Goal: Information Seeking & Learning: Understand process/instructions

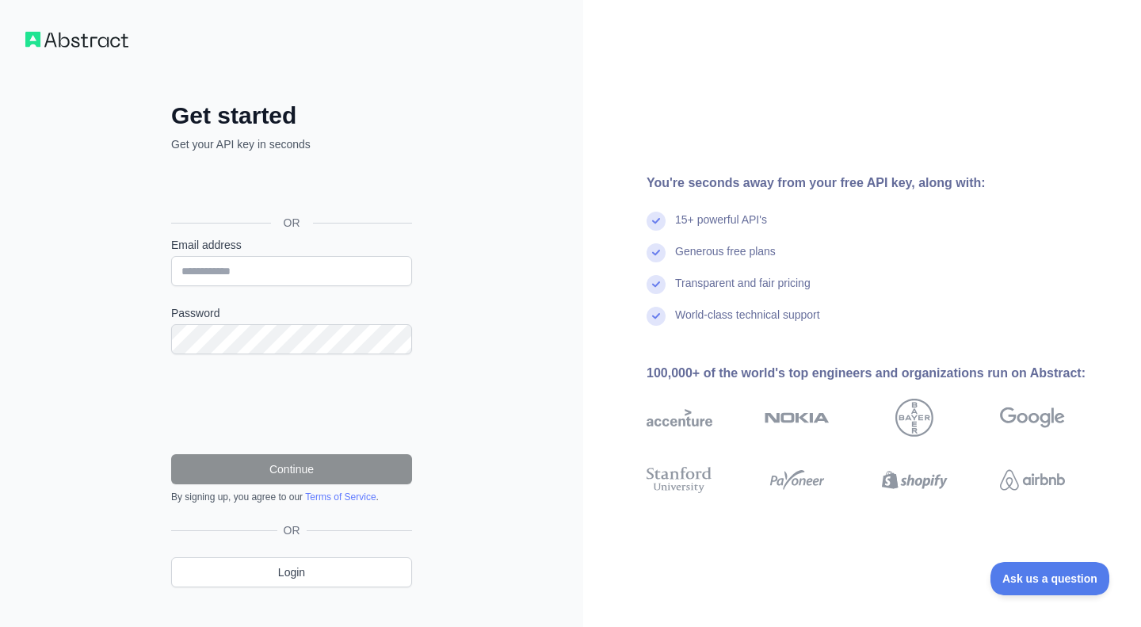
click at [288, 185] on div "Sign in with Google. Opens in new tab" at bounding box center [290, 187] width 238 height 35
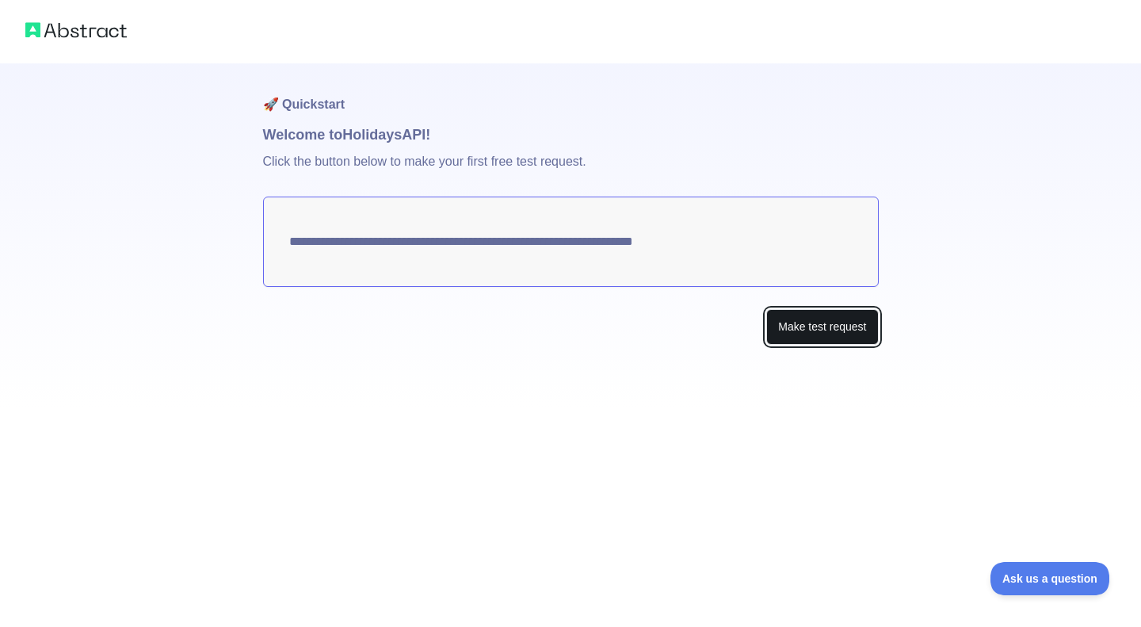
click at [797, 326] on button "Make test request" at bounding box center [822, 327] width 112 height 36
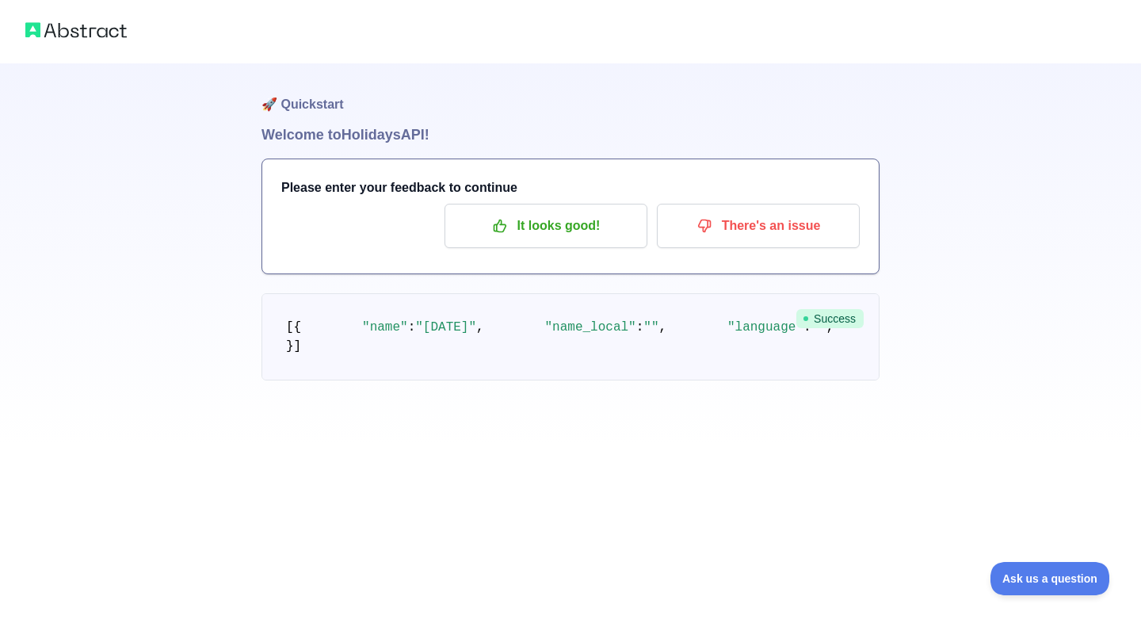
drag, startPoint x: 479, startPoint y: 438, endPoint x: 471, endPoint y: 488, distance: 50.5
click at [471, 380] on pre "[ { "name" : "[DATE]" , "name_local" : "" , "language" : "" , "description" : "…" at bounding box center [571, 336] width 618 height 87
click at [529, 380] on pre "[ { "name" : "[DATE]" , "name_local" : "" , "language" : "" , "description" : "…" at bounding box center [571, 336] width 618 height 87
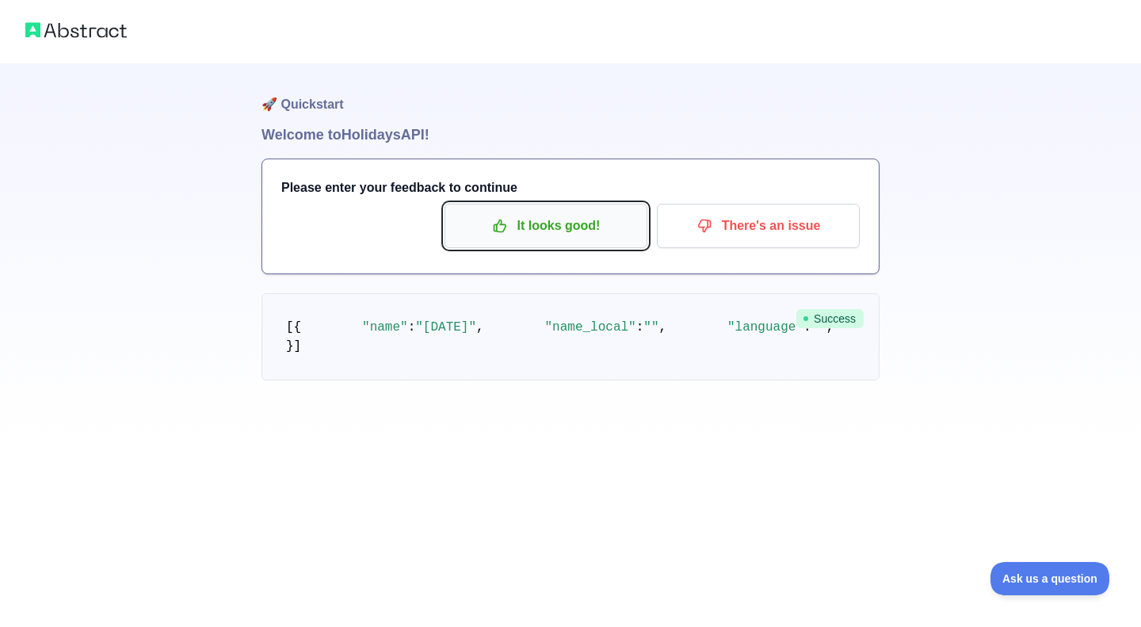
click at [536, 212] on p "It looks good!" at bounding box center [545, 225] width 179 height 27
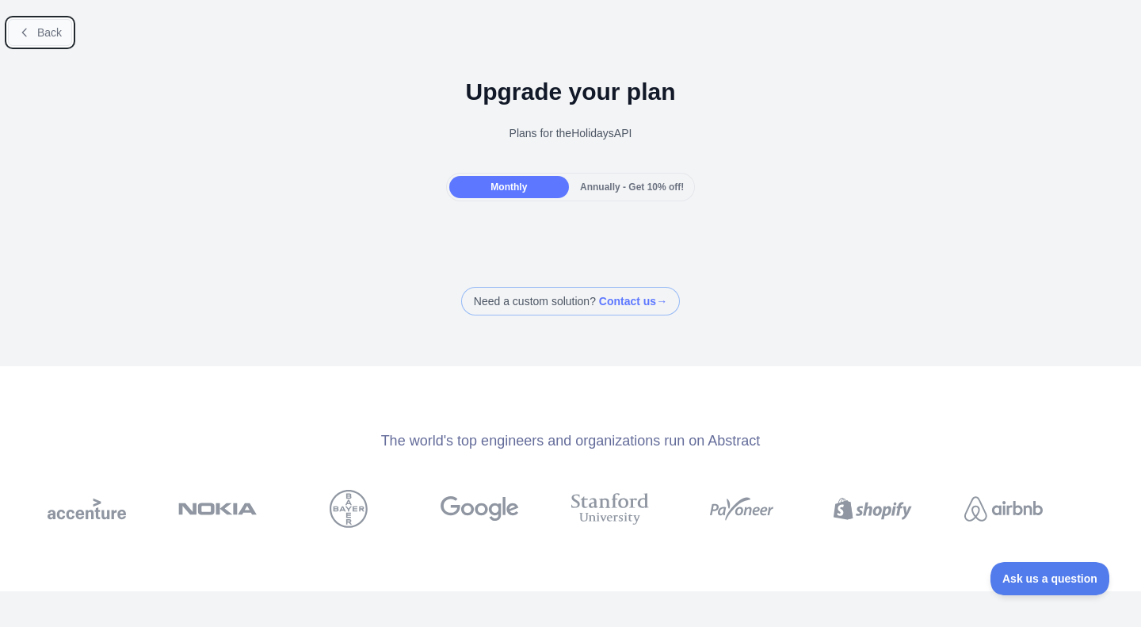
click at [47, 21] on button "Back" at bounding box center [40, 32] width 64 height 27
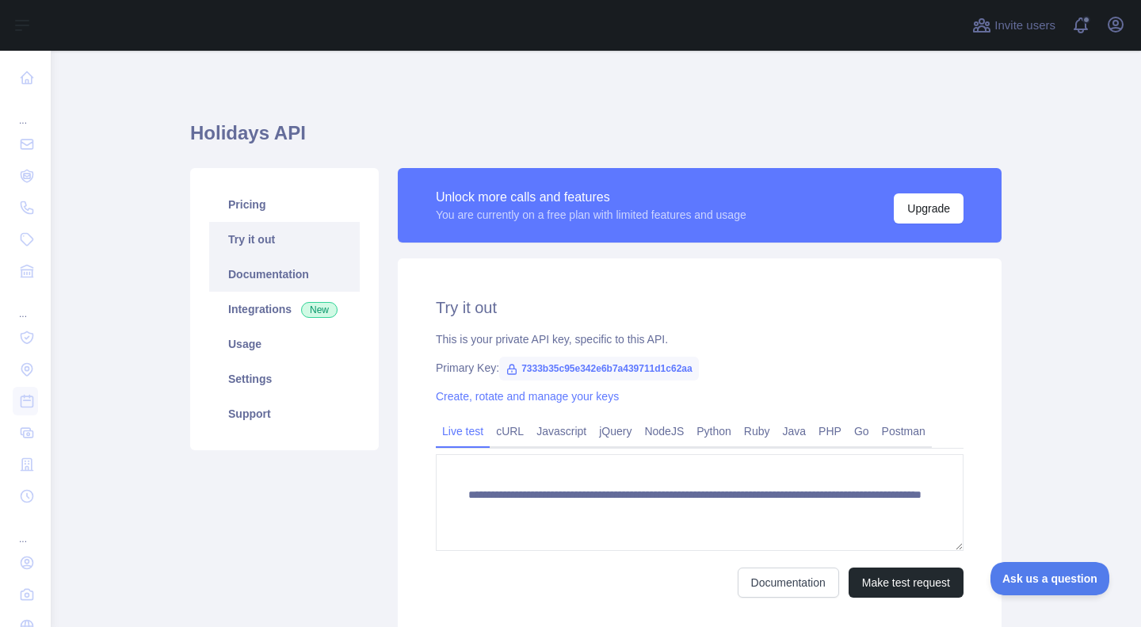
click at [304, 262] on link "Documentation" at bounding box center [284, 274] width 151 height 35
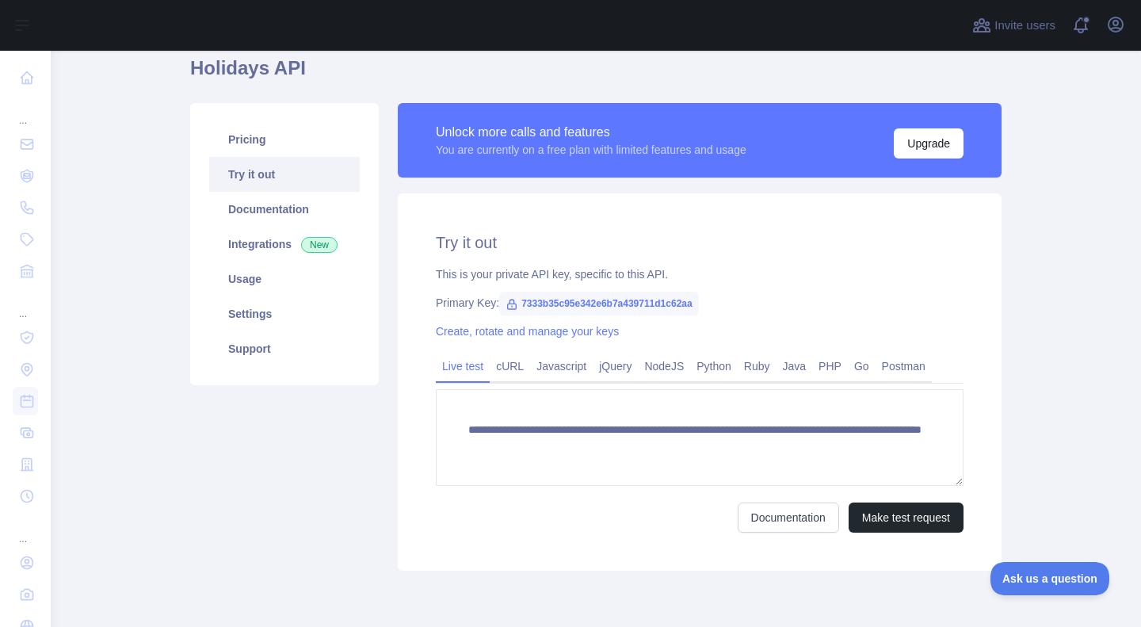
scroll to position [73, 0]
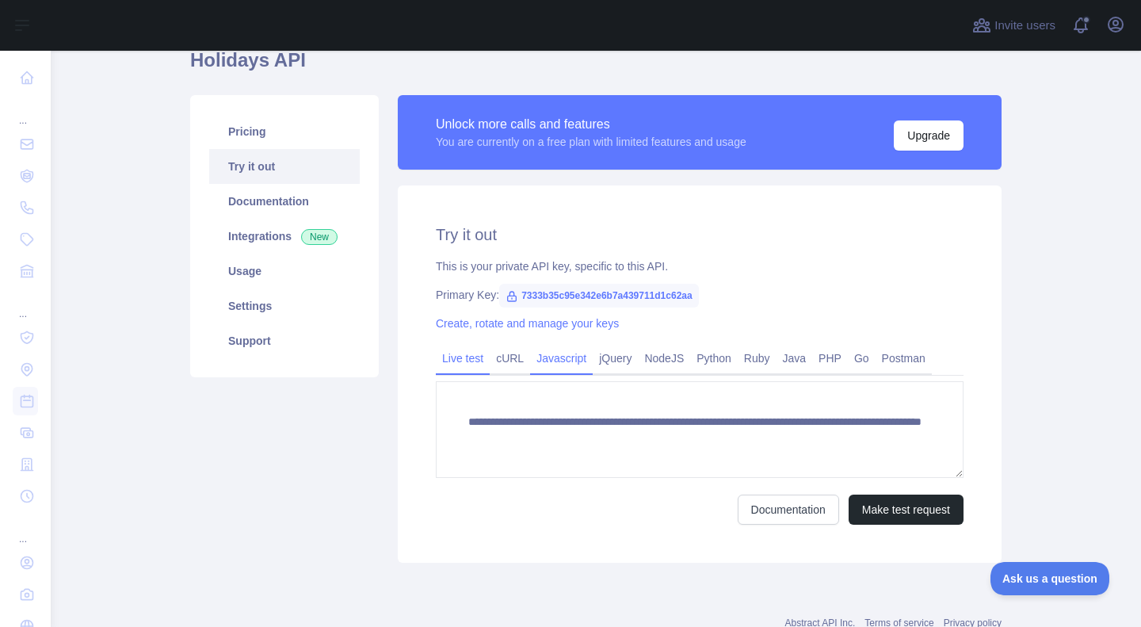
click at [553, 361] on link "Javascript" at bounding box center [561, 357] width 63 height 25
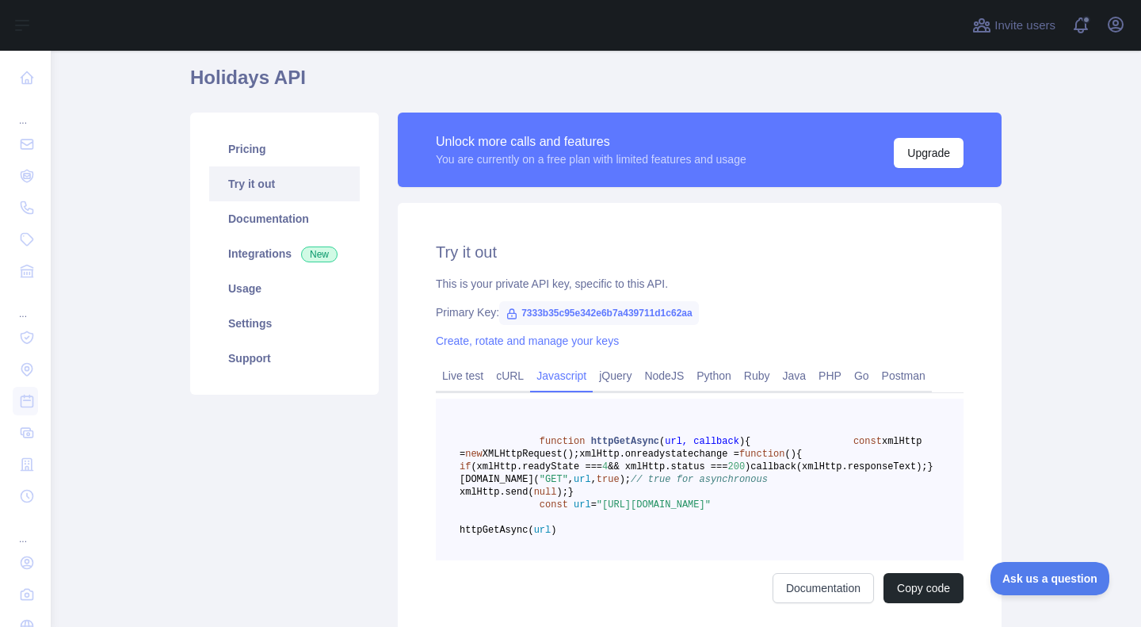
scroll to position [52, 0]
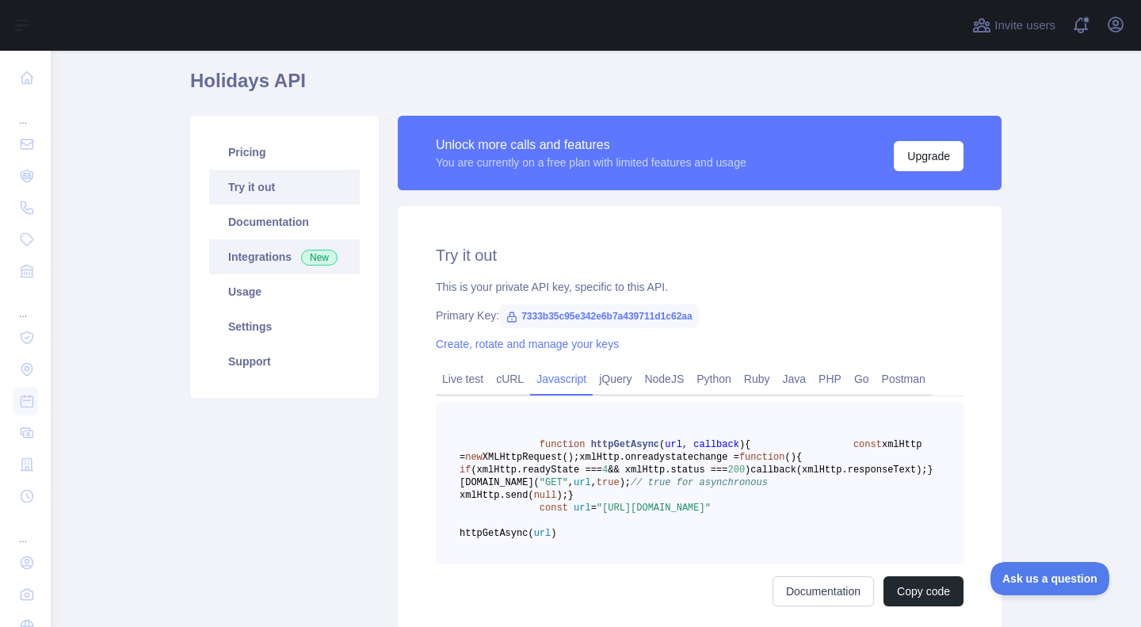
click at [316, 254] on span "New" at bounding box center [319, 258] width 36 height 16
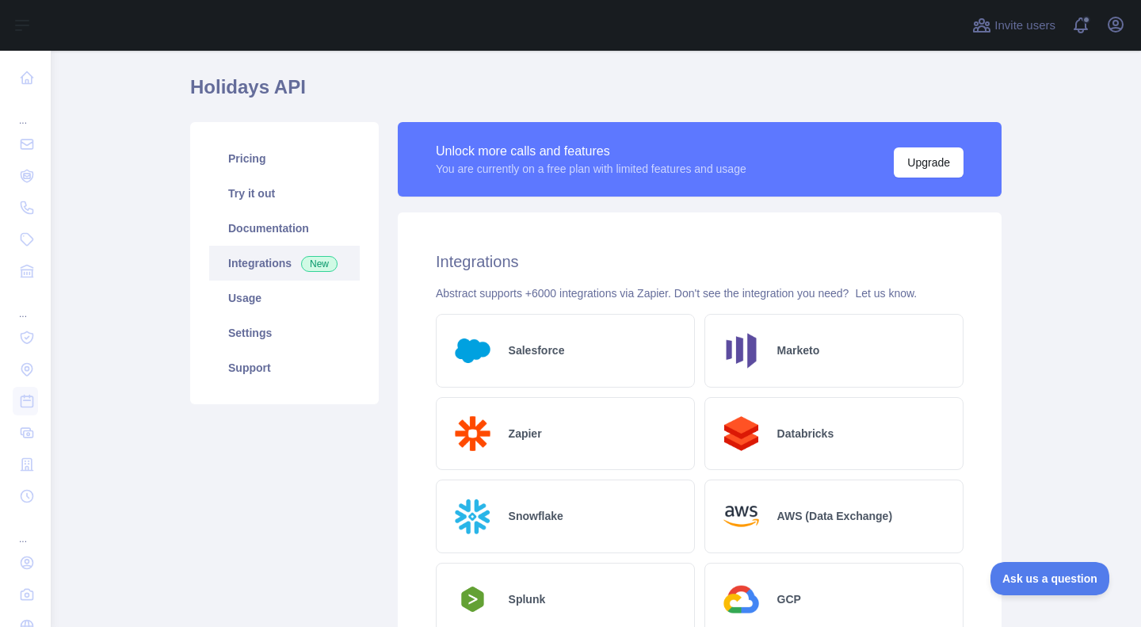
scroll to position [12, 0]
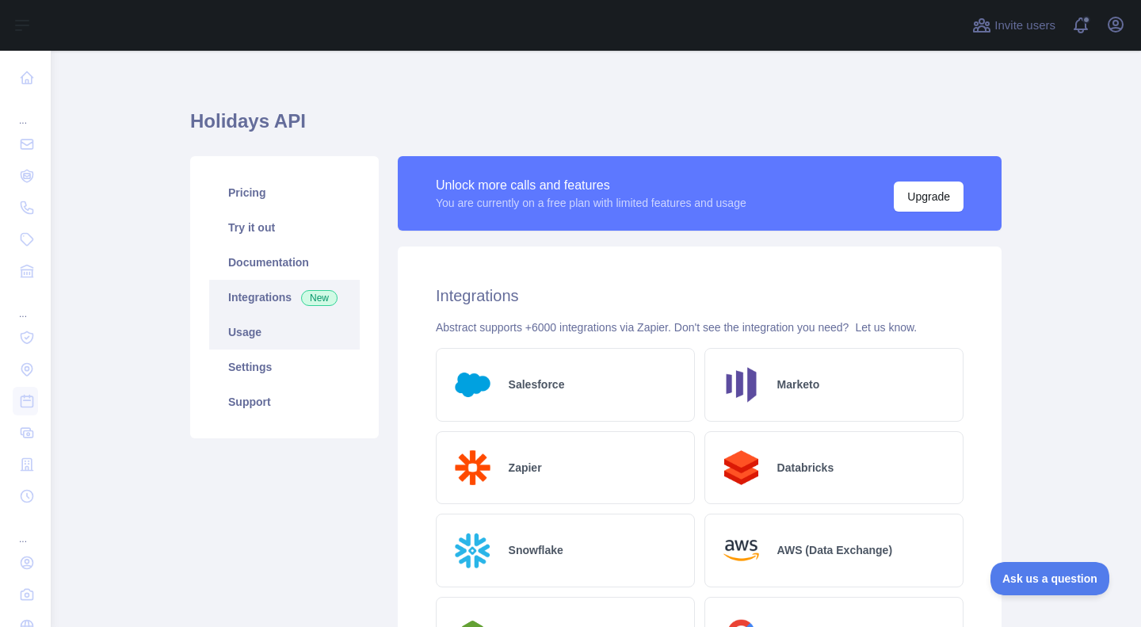
click at [276, 340] on link "Usage" at bounding box center [284, 332] width 151 height 35
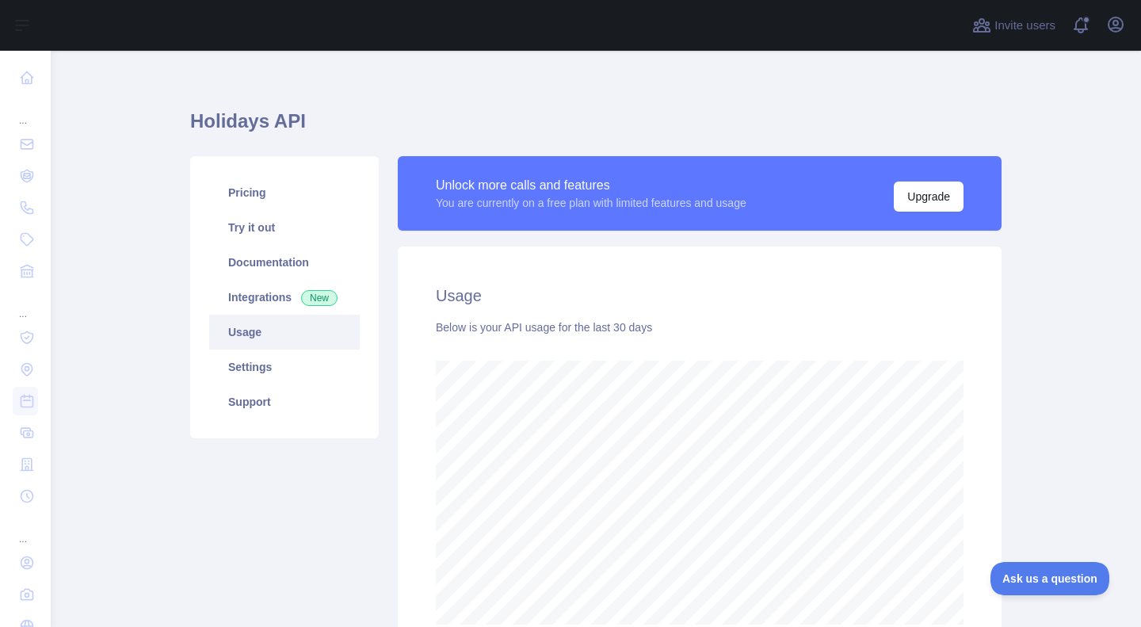
scroll to position [575, 1090]
click at [262, 372] on link "Settings" at bounding box center [284, 366] width 151 height 35
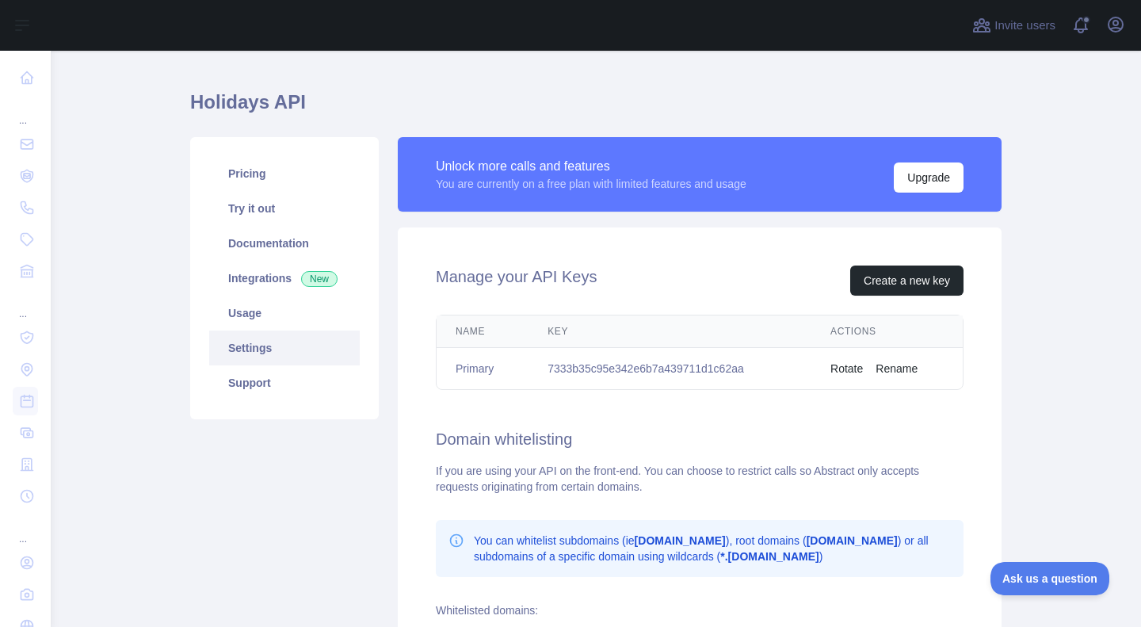
scroll to position [35, 0]
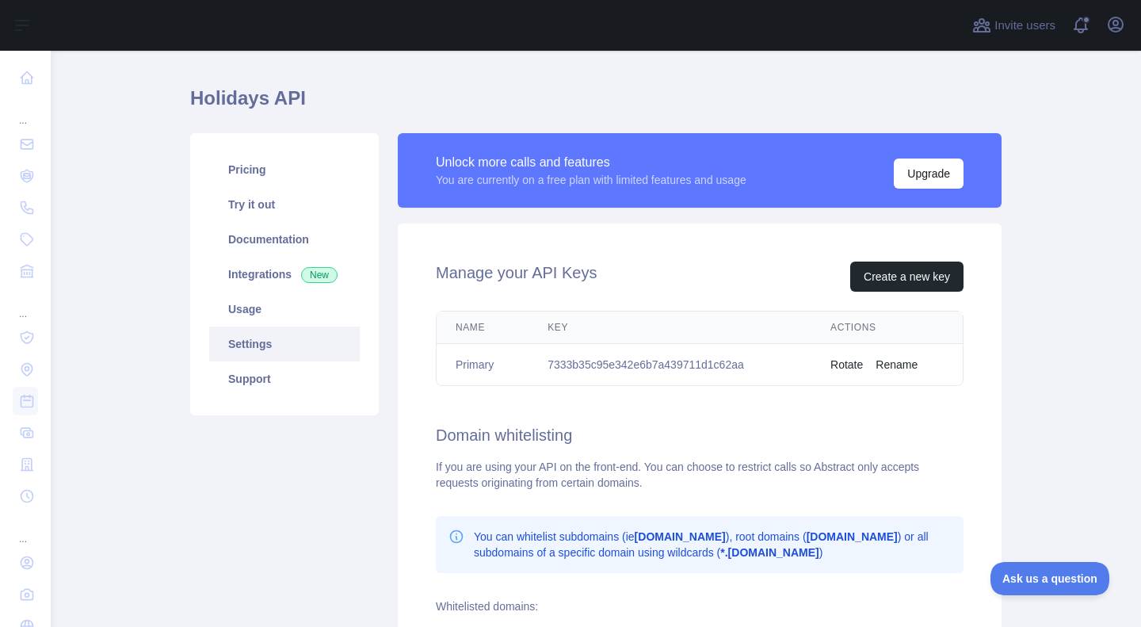
click at [846, 366] on button "Rotate" at bounding box center [846, 365] width 32 height 16
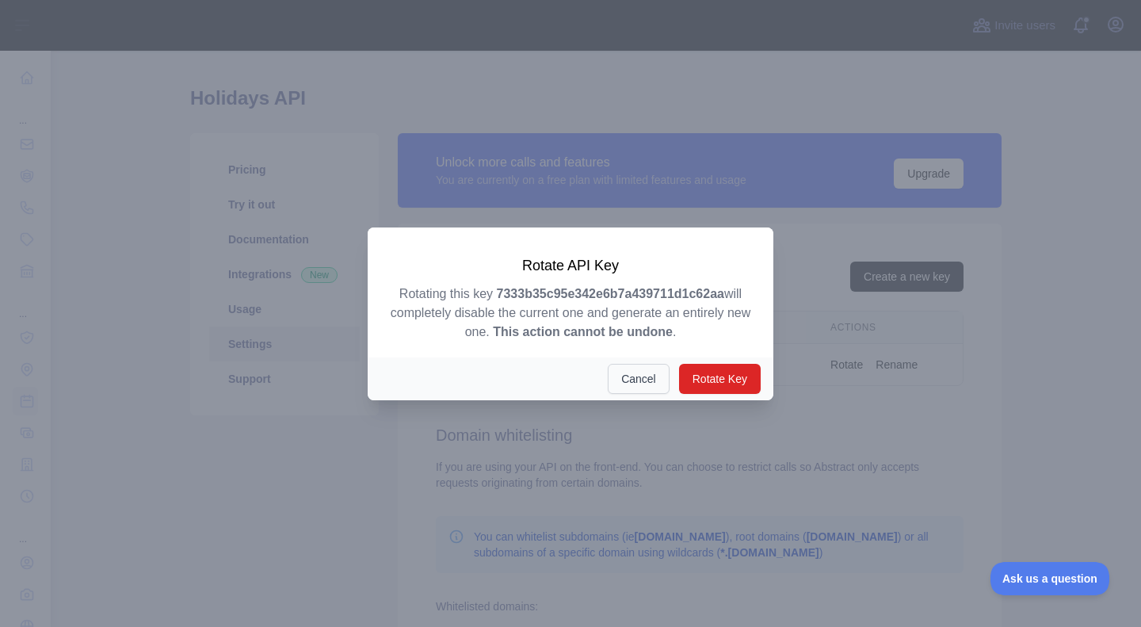
click at [646, 385] on button "Cancel" at bounding box center [639, 379] width 62 height 30
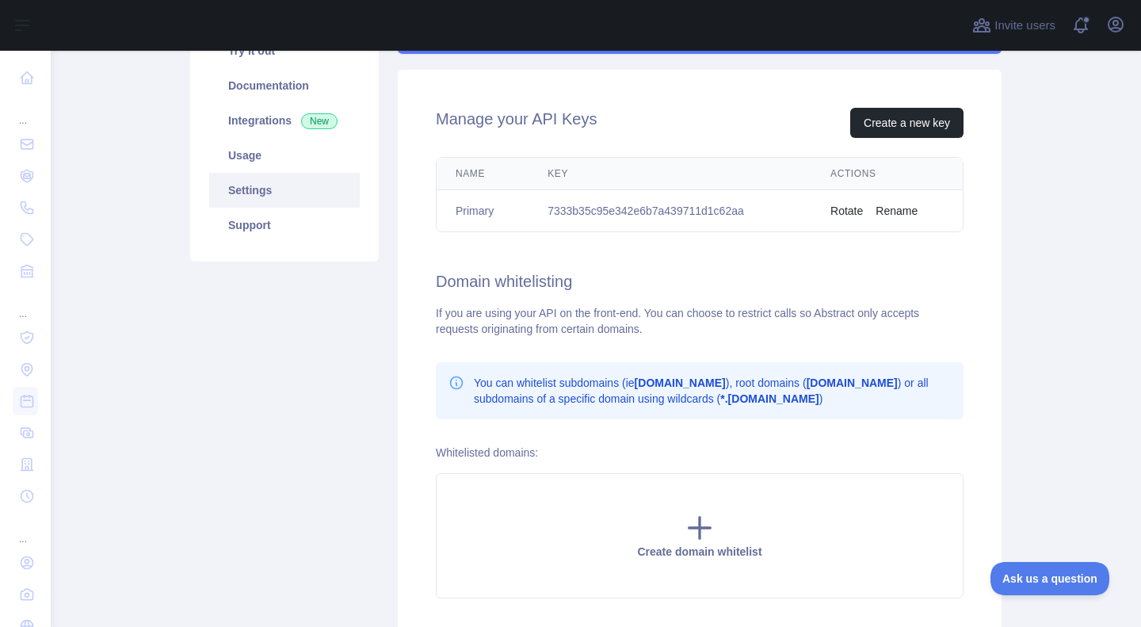
scroll to position [183, 0]
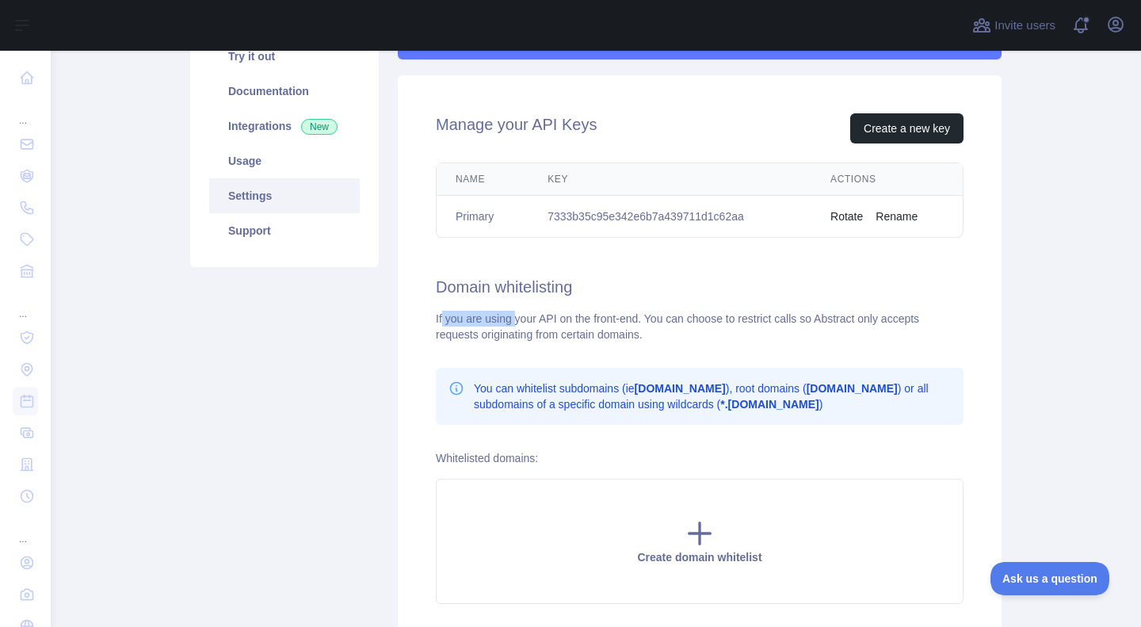
drag, startPoint x: 443, startPoint y: 319, endPoint x: 516, endPoint y: 320, distance: 72.9
click at [516, 319] on div "If you are using your API on the front-end. You can choose to restrict calls so…" at bounding box center [700, 327] width 528 height 32
click at [507, 320] on div "If you are using your API on the front-end. You can choose to restrict calls so…" at bounding box center [700, 327] width 528 height 32
click at [473, 317] on div "If you are using your API on the front-end. You can choose to restrict calls so…" at bounding box center [700, 327] width 528 height 32
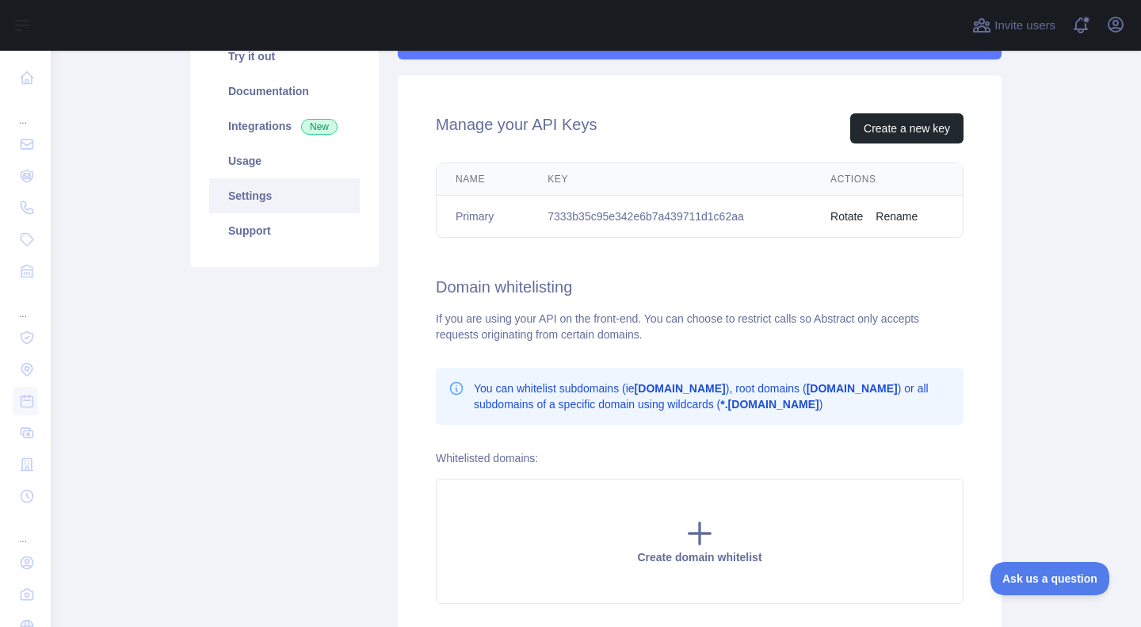
click at [473, 317] on div "If you are using your API on the front-end. You can choose to restrict calls so…" at bounding box center [700, 327] width 528 height 32
drag, startPoint x: 449, startPoint y: 320, endPoint x: 514, endPoint y: 317, distance: 65.8
click at [514, 317] on div "If you are using your API on the front-end. You can choose to restrict calls so…" at bounding box center [700, 327] width 528 height 32
click at [522, 319] on div "If you are using your API on the front-end. You can choose to restrict calls so…" at bounding box center [700, 327] width 528 height 32
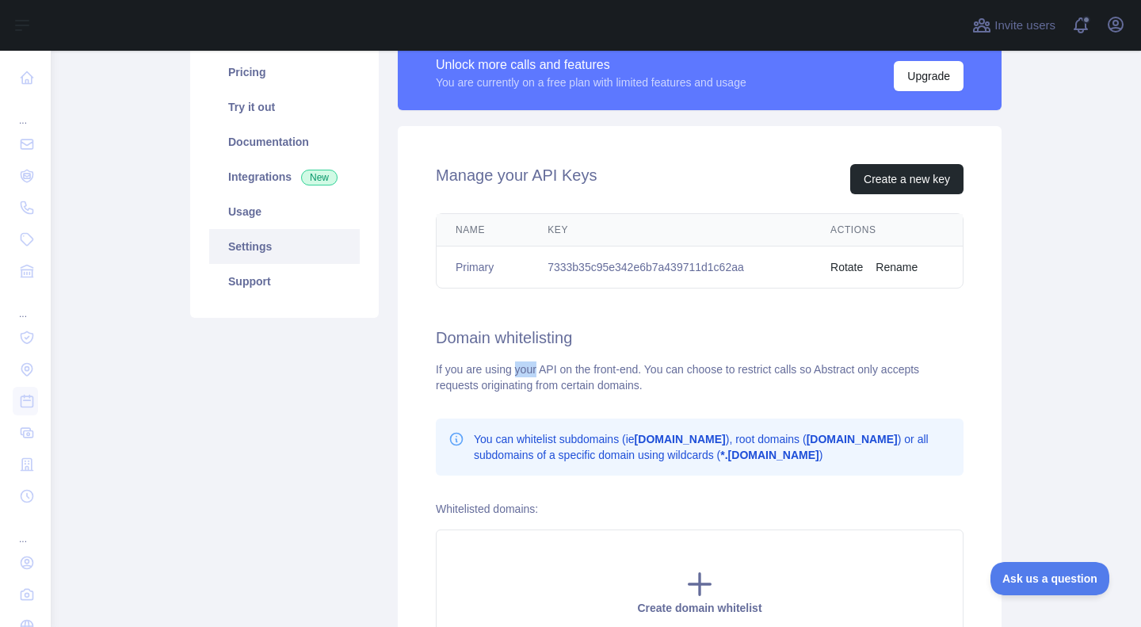
scroll to position [99, 0]
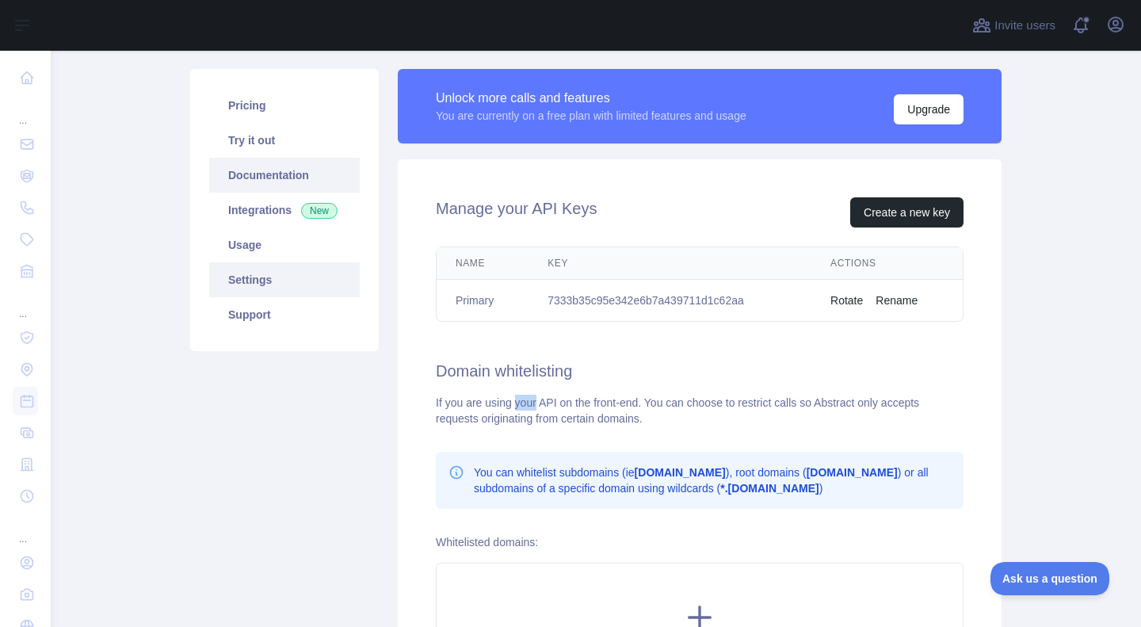
click at [319, 174] on link "Documentation" at bounding box center [284, 175] width 151 height 35
